Goal: Task Accomplishment & Management: Manage account settings

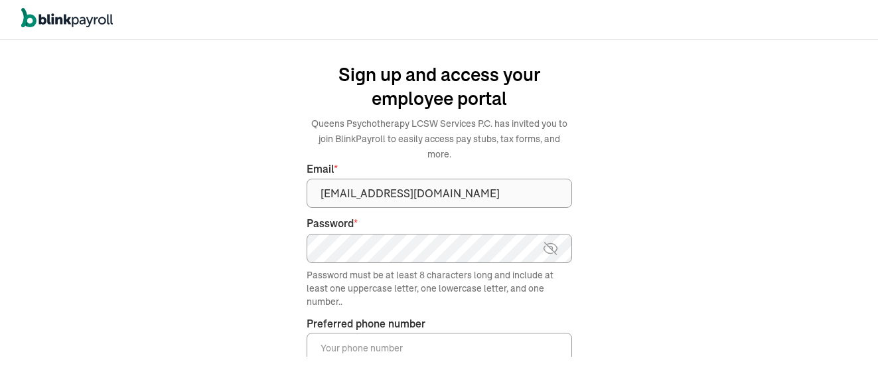
click at [556, 240] on img at bounding box center [550, 248] width 17 height 16
click at [426, 333] on input "Preferred phone number *" at bounding box center [439, 346] width 265 height 29
type input "[PHONE_NUMBER]"
drag, startPoint x: 630, startPoint y: 318, endPoint x: 609, endPoint y: 314, distance: 20.9
click at [629, 317] on div "We handle it all. Payroll and taxes, fully automated. Back Forgot your password…" at bounding box center [439, 203] width 878 height 326
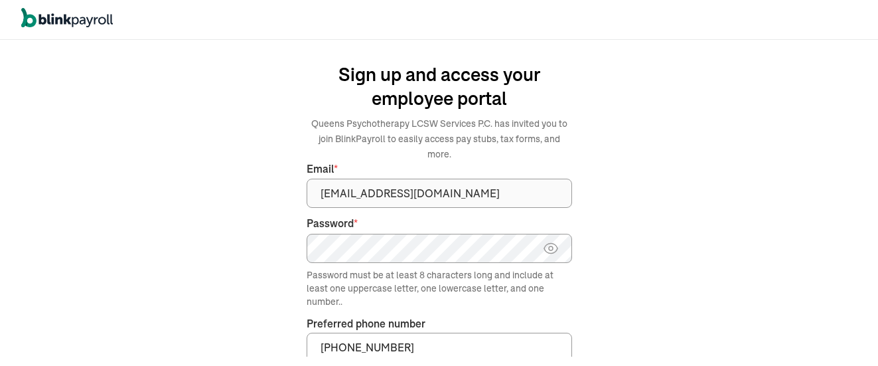
click at [656, 345] on body "We handle it all. Payroll and taxes, fully automated. Back Forgot your password…" at bounding box center [439, 183] width 878 height 366
click at [421, 334] on input "(917) 224-5793" at bounding box center [439, 346] width 265 height 29
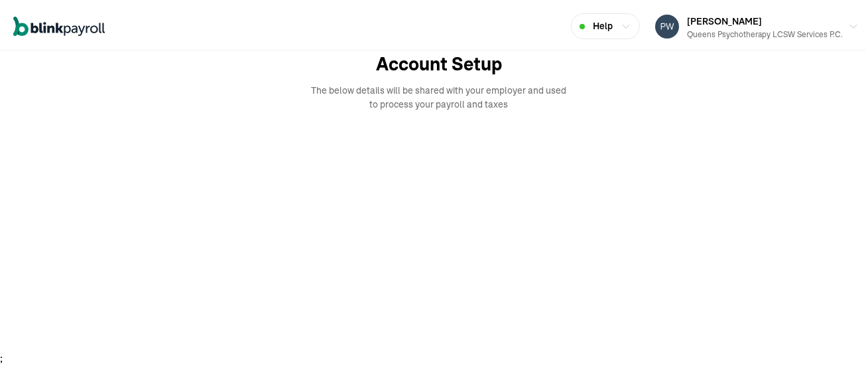
scroll to position [105, 0]
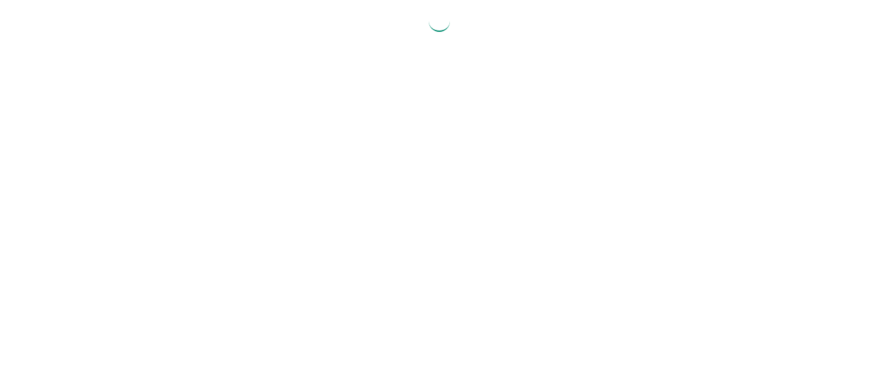
select select "2025"
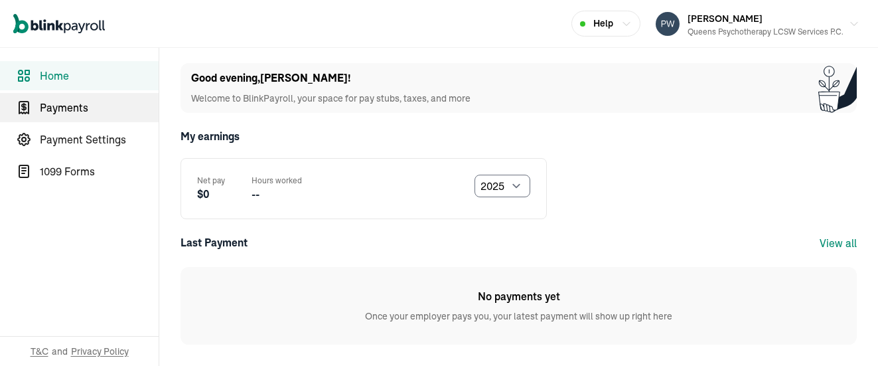
click at [62, 111] on span "Payments" at bounding box center [99, 108] width 119 height 16
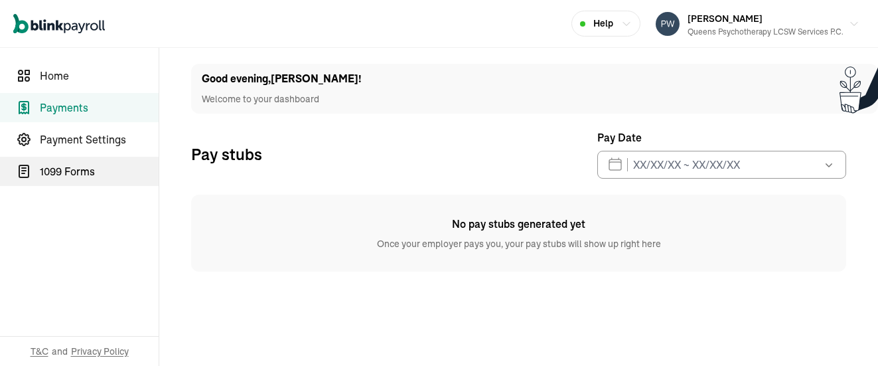
click at [90, 175] on span "1099 Forms" at bounding box center [99, 171] width 119 height 16
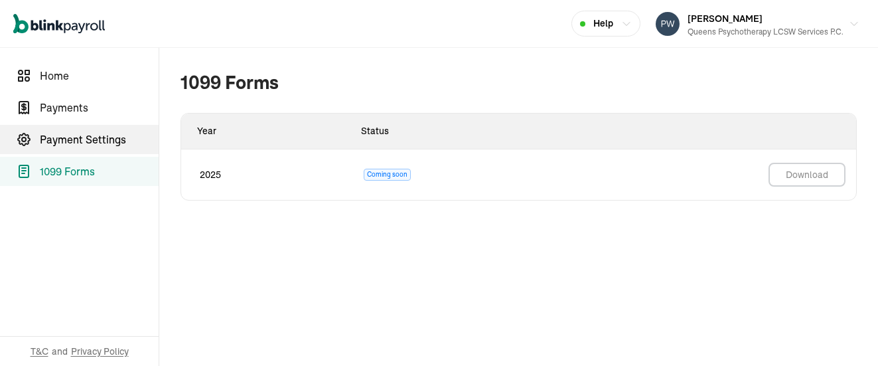
click at [88, 141] on span "Payment Settings" at bounding box center [99, 139] width 119 height 16
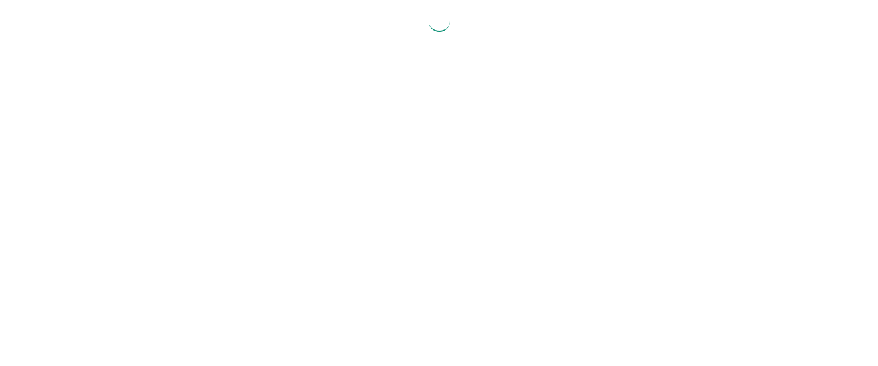
select select "2025"
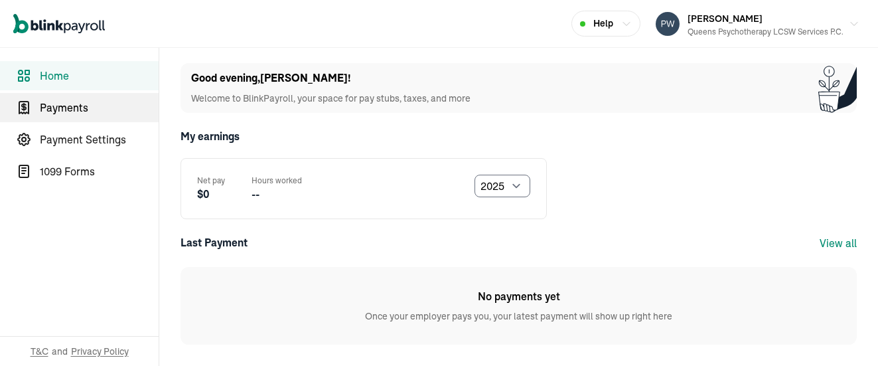
click at [62, 111] on span "Payments" at bounding box center [99, 108] width 119 height 16
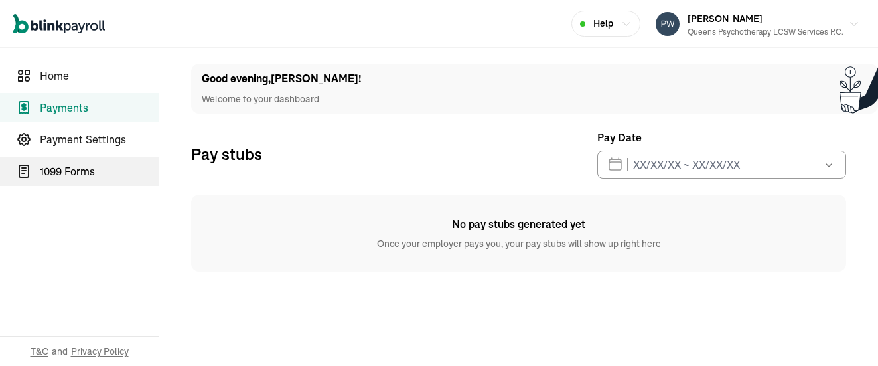
click at [90, 175] on span "1099 Forms" at bounding box center [99, 171] width 119 height 16
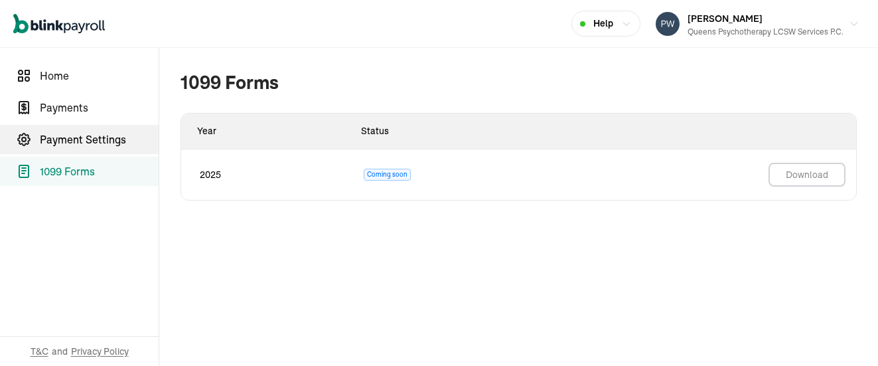
click at [88, 141] on span "Payment Settings" at bounding box center [99, 139] width 119 height 16
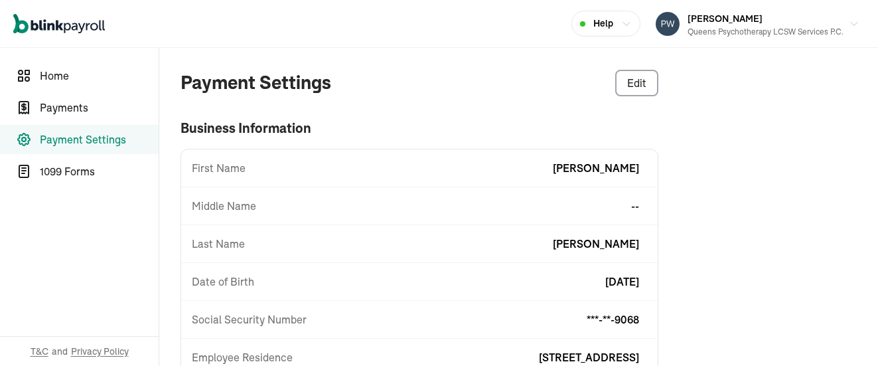
scroll to position [198, 0]
